Goal: Task Accomplishment & Management: Use online tool/utility

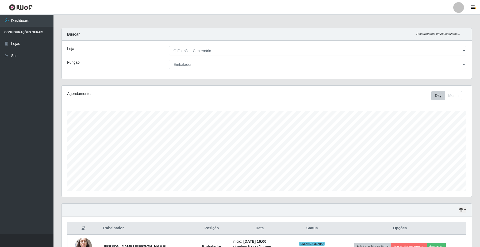
select select "203"
select select "1"
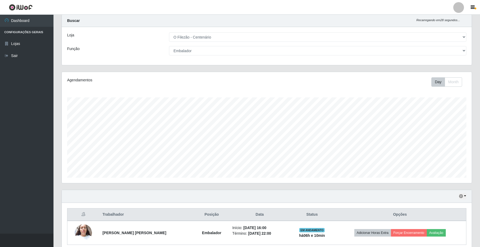
scroll to position [111, 410]
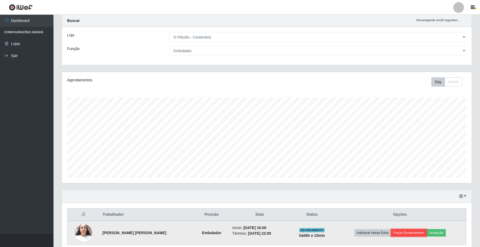
click at [406, 233] on button "Forçar Encerramento" at bounding box center [409, 232] width 36 height 7
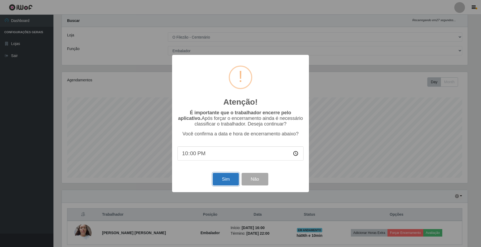
click at [225, 179] on button "Sim" at bounding box center [226, 179] width 26 height 13
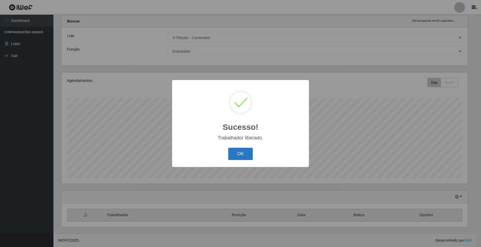
click at [236, 155] on button "OK" at bounding box center [240, 154] width 25 height 13
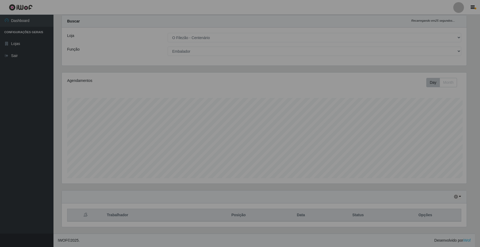
scroll to position [111, 410]
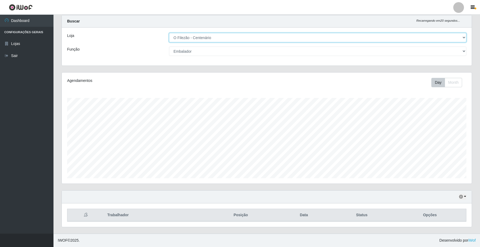
click at [463, 39] on select "[Selecione...] O Filezão - Centenário" at bounding box center [317, 37] width 297 height 9
click at [169, 33] on select "[Selecione...] O Filezão - Centenário" at bounding box center [317, 37] width 297 height 9
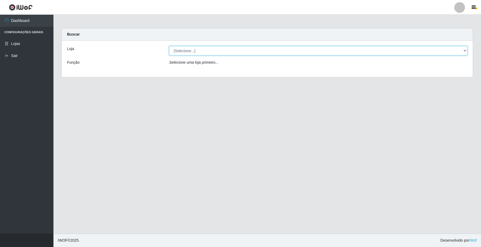
click at [185, 48] on select "[Selecione...] O Filezão - Centenário" at bounding box center [318, 50] width 298 height 9
select select "203"
click at [169, 46] on select "[Selecione...] O Filezão - Centenário" at bounding box center [318, 50] width 298 height 9
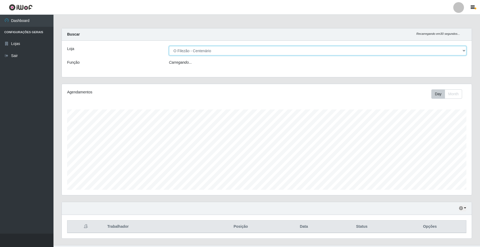
scroll to position [111, 410]
